Goal: Find specific page/section: Find specific page/section

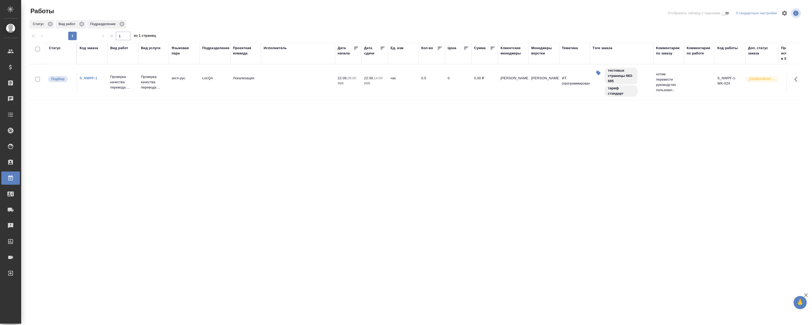
click at [92, 76] on div "S_NWPF-1" at bounding box center [92, 78] width 25 height 5
click at [90, 77] on link "S_NWPF-1" at bounding box center [89, 78] width 18 height 4
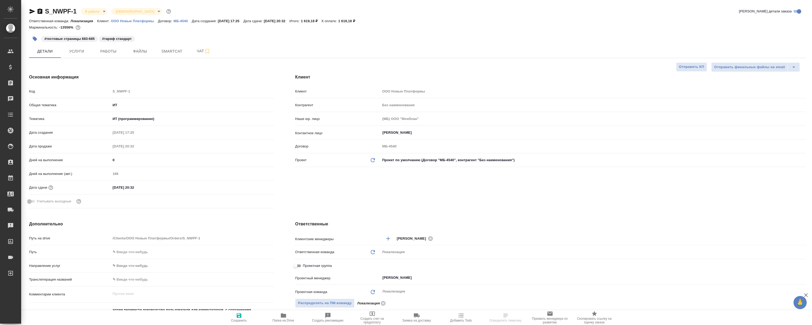
select select "RU"
type textarea "x"
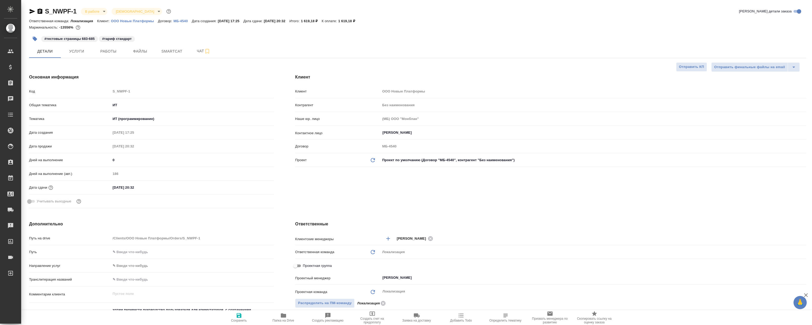
type textarea "x"
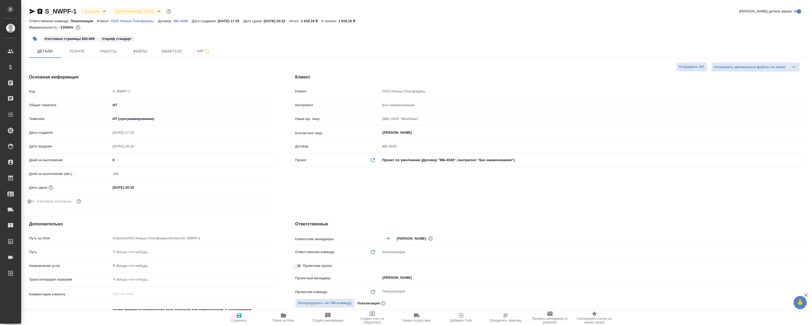
type textarea "x"
click at [114, 57] on button "Работы" at bounding box center [109, 51] width 32 height 13
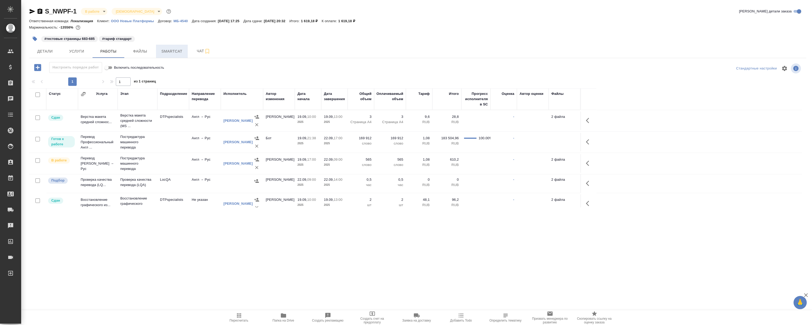
click at [161, 55] on button "Smartcat" at bounding box center [172, 51] width 32 height 13
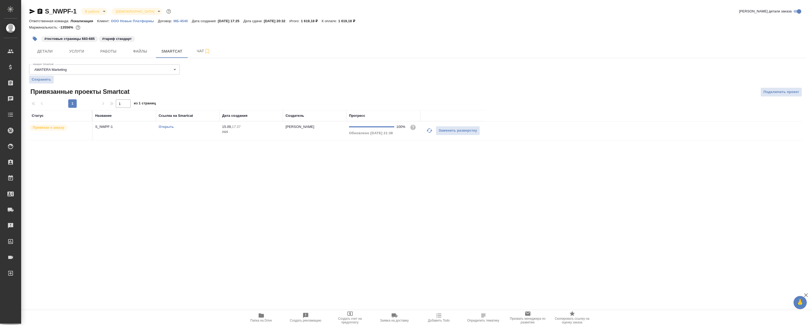
click at [167, 129] on div "Открыть" at bounding box center [188, 126] width 58 height 5
click at [167, 128] on link "Открыть" at bounding box center [166, 127] width 15 height 4
click at [28, 12] on div "S_NWPF-1 В работе inProgress Святая троица holyTrinity Кратко детали заказа Отв…" at bounding box center [417, 77] width 783 height 154
click at [32, 10] on icon "button" at bounding box center [32, 11] width 6 height 6
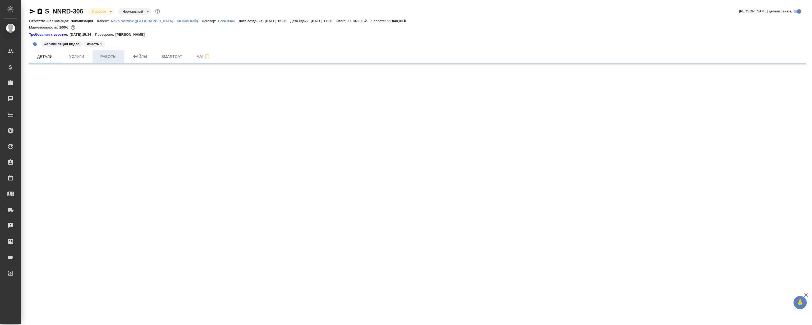
select select "RU"
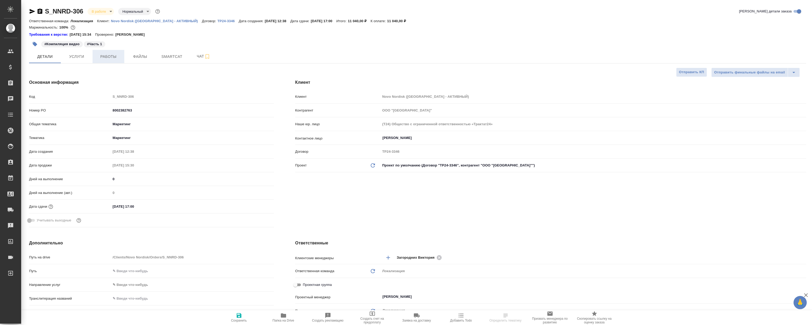
type textarea "x"
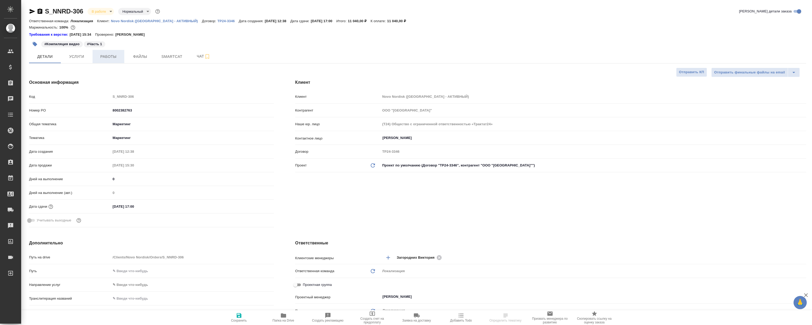
type textarea "x"
click at [120, 55] on span "Работы" at bounding box center [108, 56] width 25 height 7
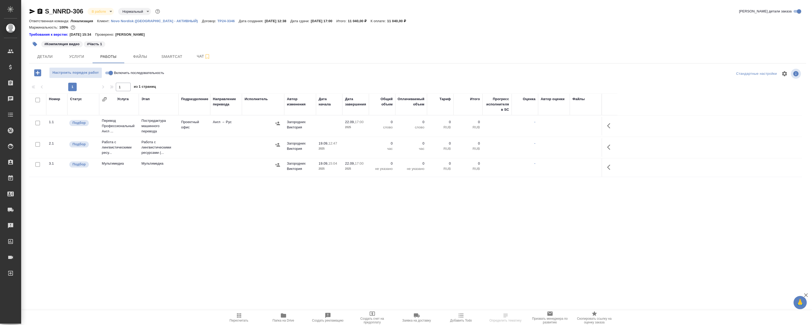
click at [233, 233] on div ".cls-1 fill:#fff; AWATERA Magerramov Ruslan Клиенты Спецификации Заказы Чаты To…" at bounding box center [406, 162] width 812 height 325
click at [227, 242] on div ".cls-1 fill:#fff; AWATERA Magerramov Ruslan Клиенты Спецификации Заказы 0 Чаты …" at bounding box center [406, 162] width 812 height 325
click at [227, 231] on div ".cls-1 fill:#fff; AWATERA Magerramov Ruslan Клиенты Спецификации Заказы 0 Чаты …" at bounding box center [406, 162] width 812 height 325
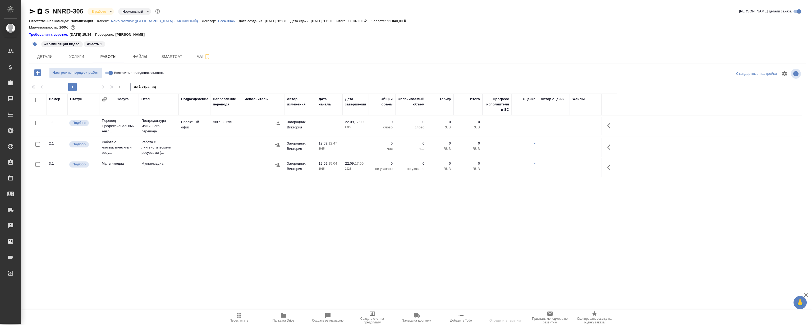
click at [225, 227] on div ".cls-1 fill:#fff; AWATERA Magerramov Ruslan Клиенты Спецификации Заказы 0 Чаты …" at bounding box center [406, 162] width 812 height 325
